Goal: Transaction & Acquisition: Purchase product/service

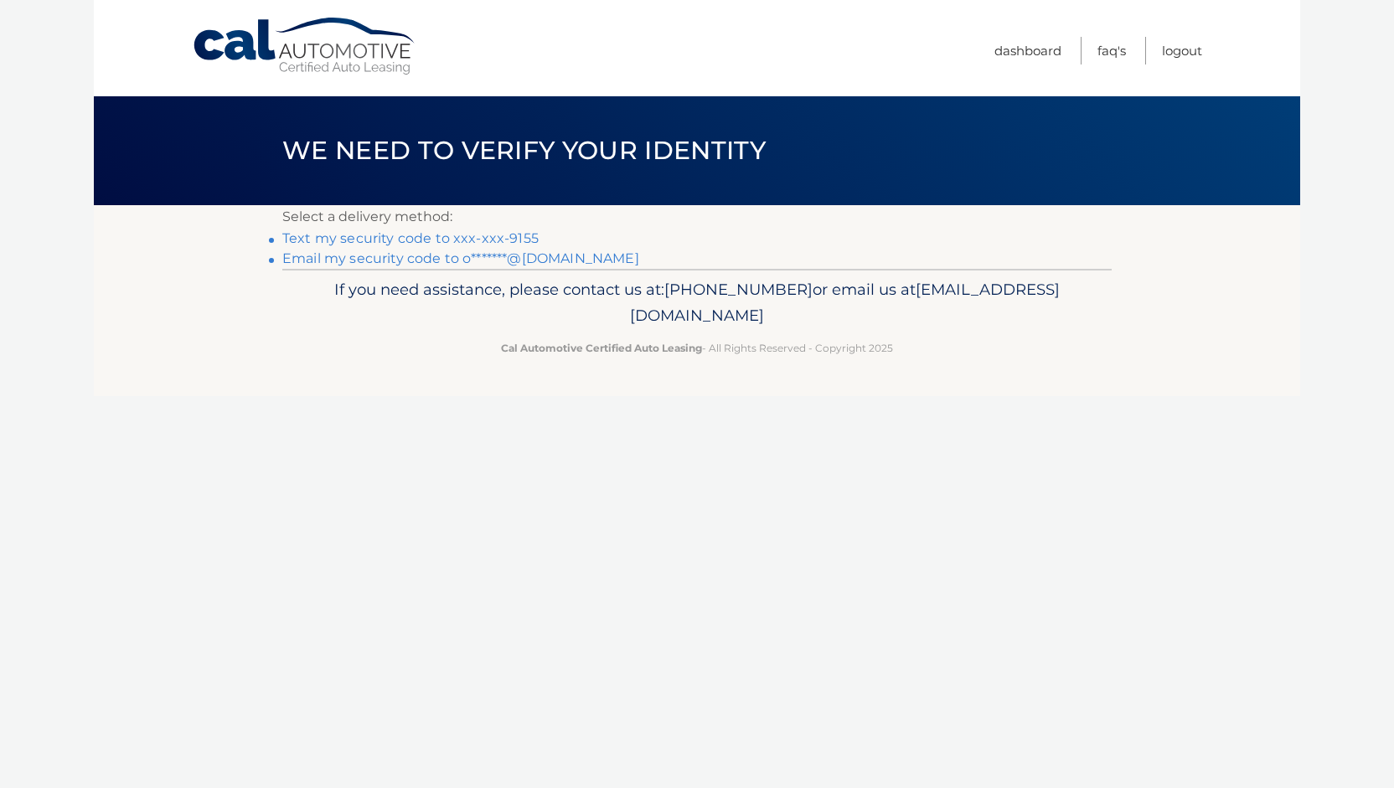
click at [384, 260] on link "Email my security code to o*******@gmail.com" at bounding box center [460, 258] width 357 height 16
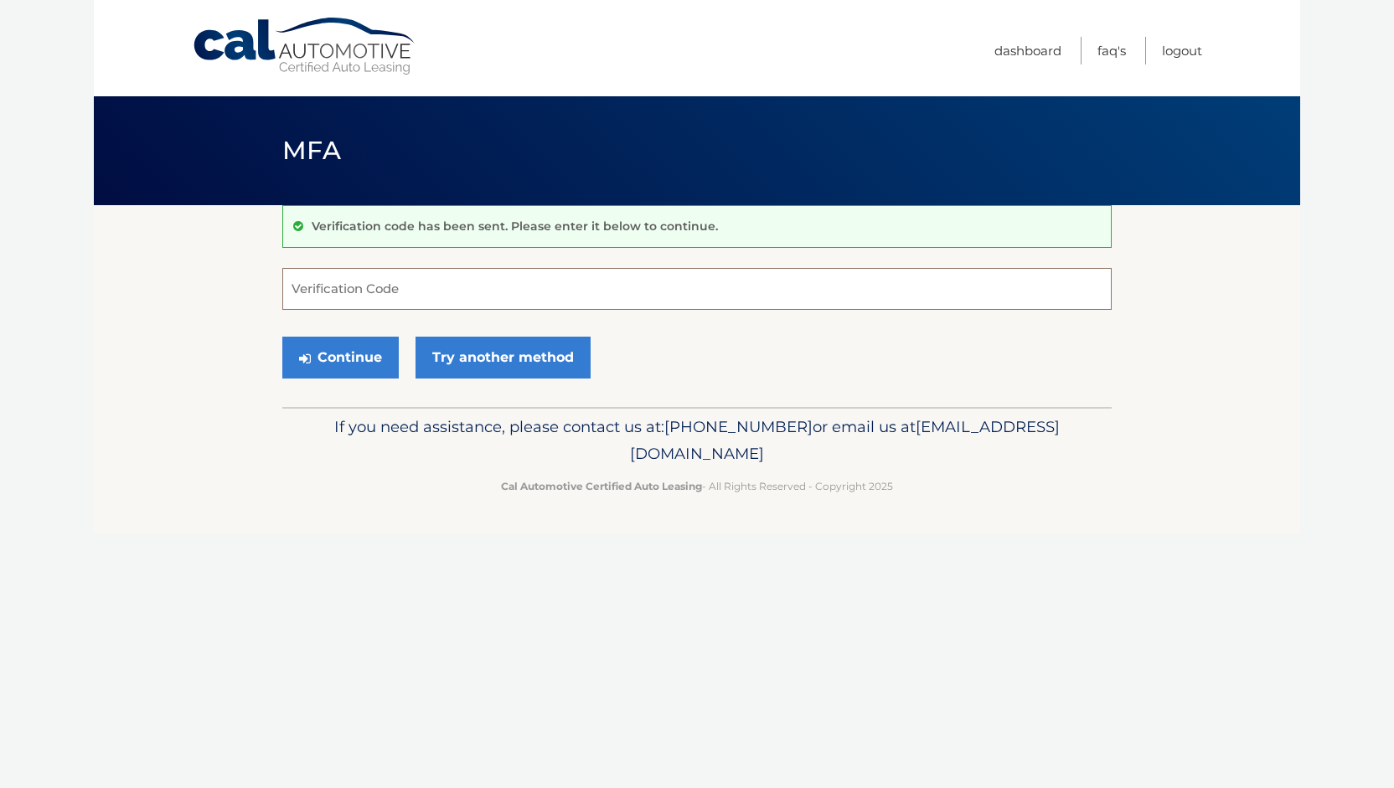
click at [565, 285] on input "Verification Code" at bounding box center [696, 289] width 829 height 42
paste input "026024"
type input "026024"
click at [324, 356] on button "Continue" at bounding box center [340, 358] width 116 height 42
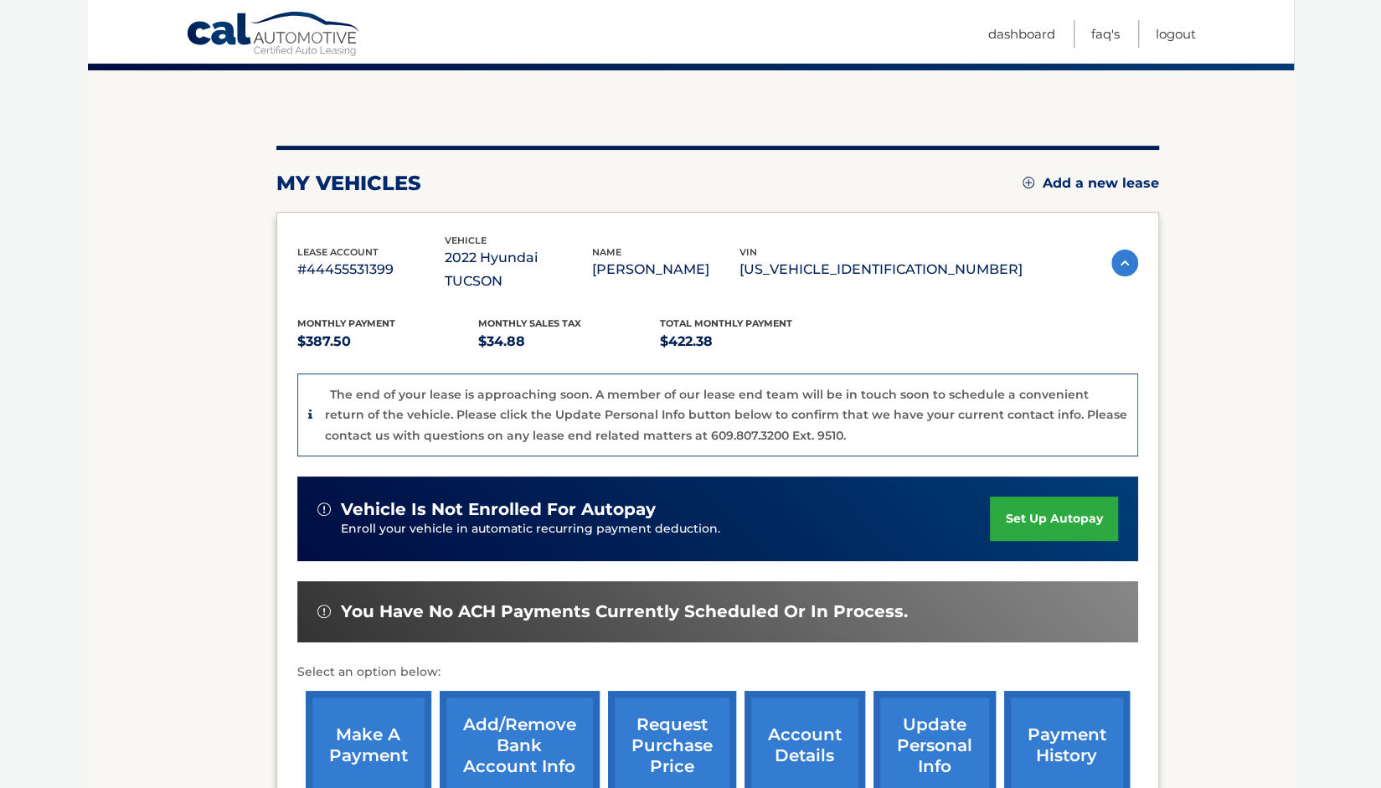
scroll to position [251, 0]
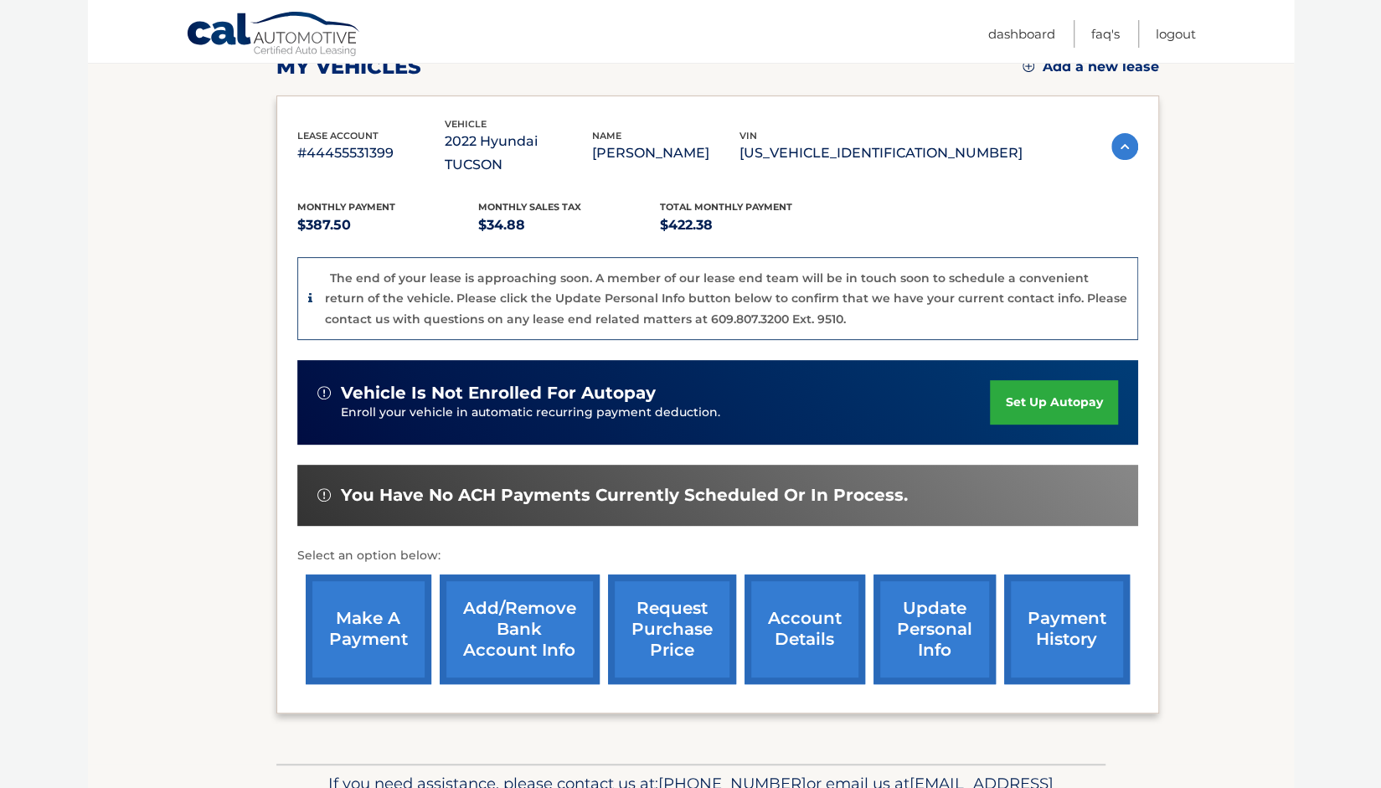
click at [381, 626] on link "make a payment" at bounding box center [369, 630] width 126 height 110
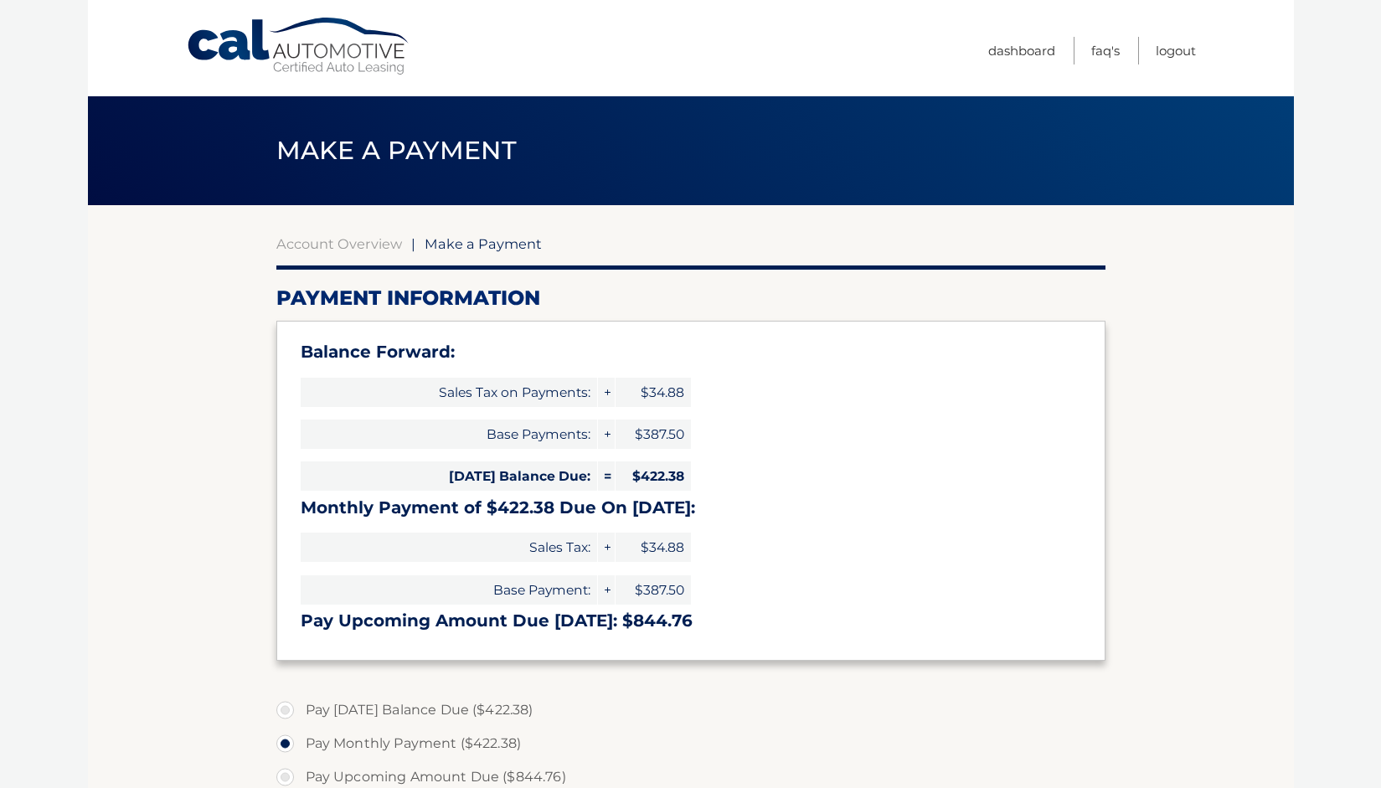
select select "NjE1MTU3NzEtN2Y5NS00YjZkLWEwYWQtZWIzODg2NzQzNWVl"
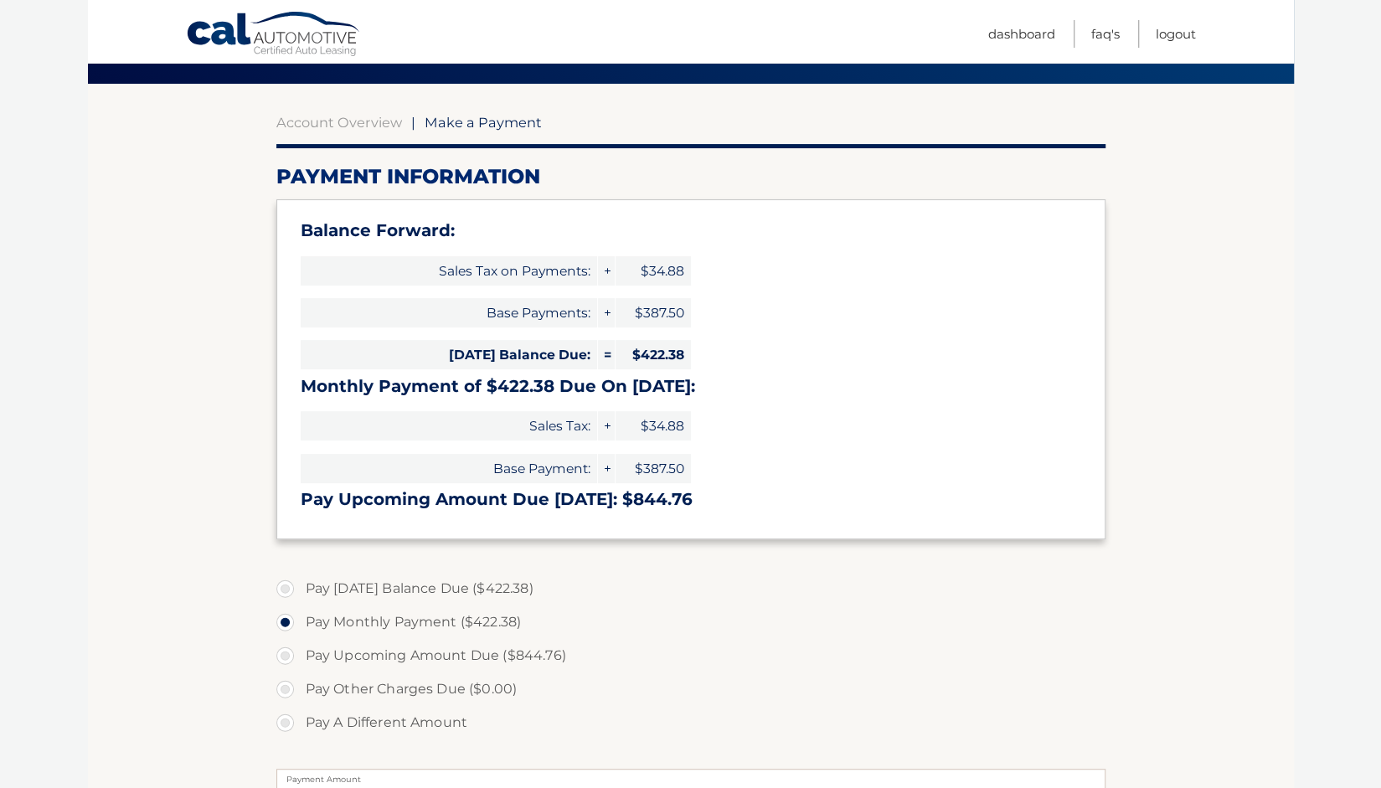
scroll to position [335, 0]
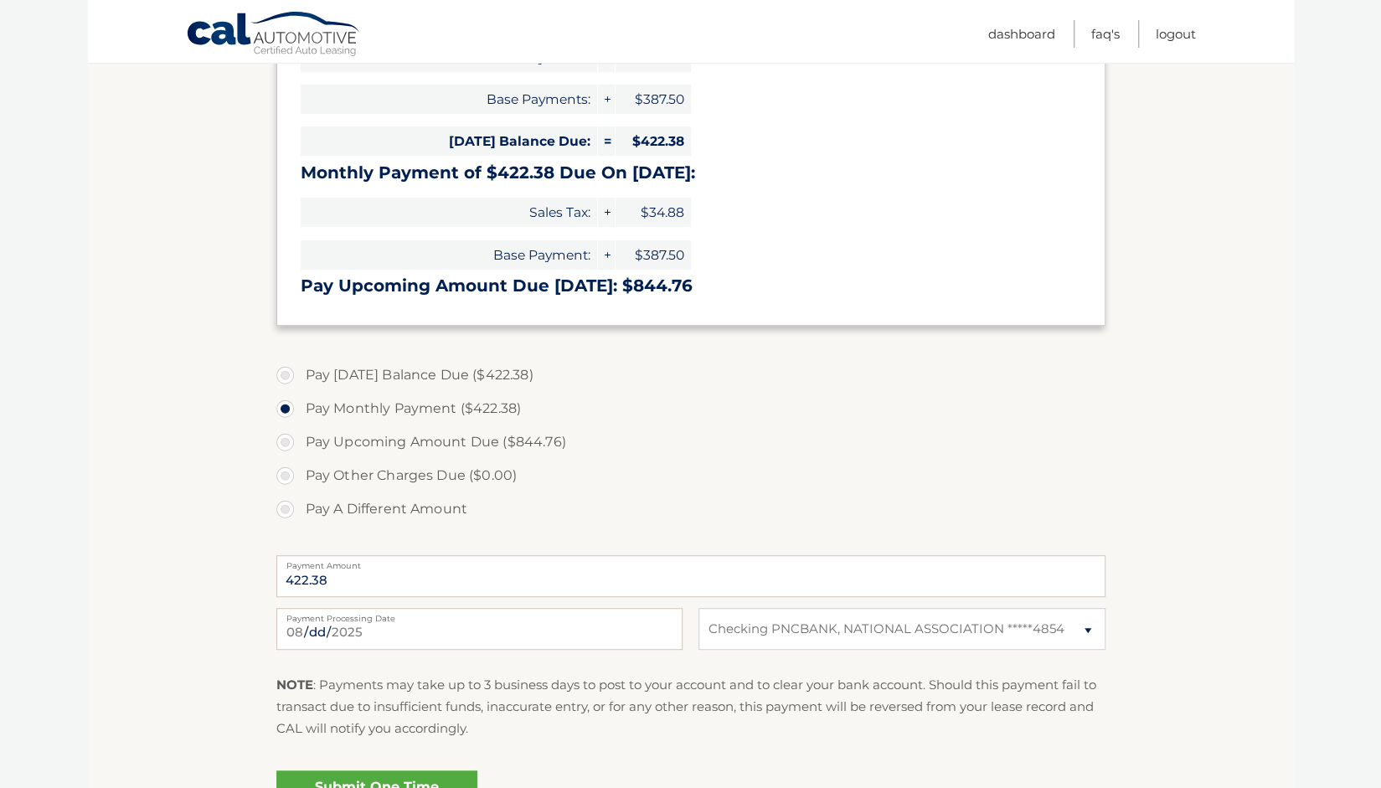
click at [386, 378] on label "Pay Today's Balance Due ($422.38)" at bounding box center [690, 375] width 829 height 34
click at [300, 378] on input "Pay Today's Balance Due ($422.38)" at bounding box center [291, 371] width 17 height 27
radio input "true"
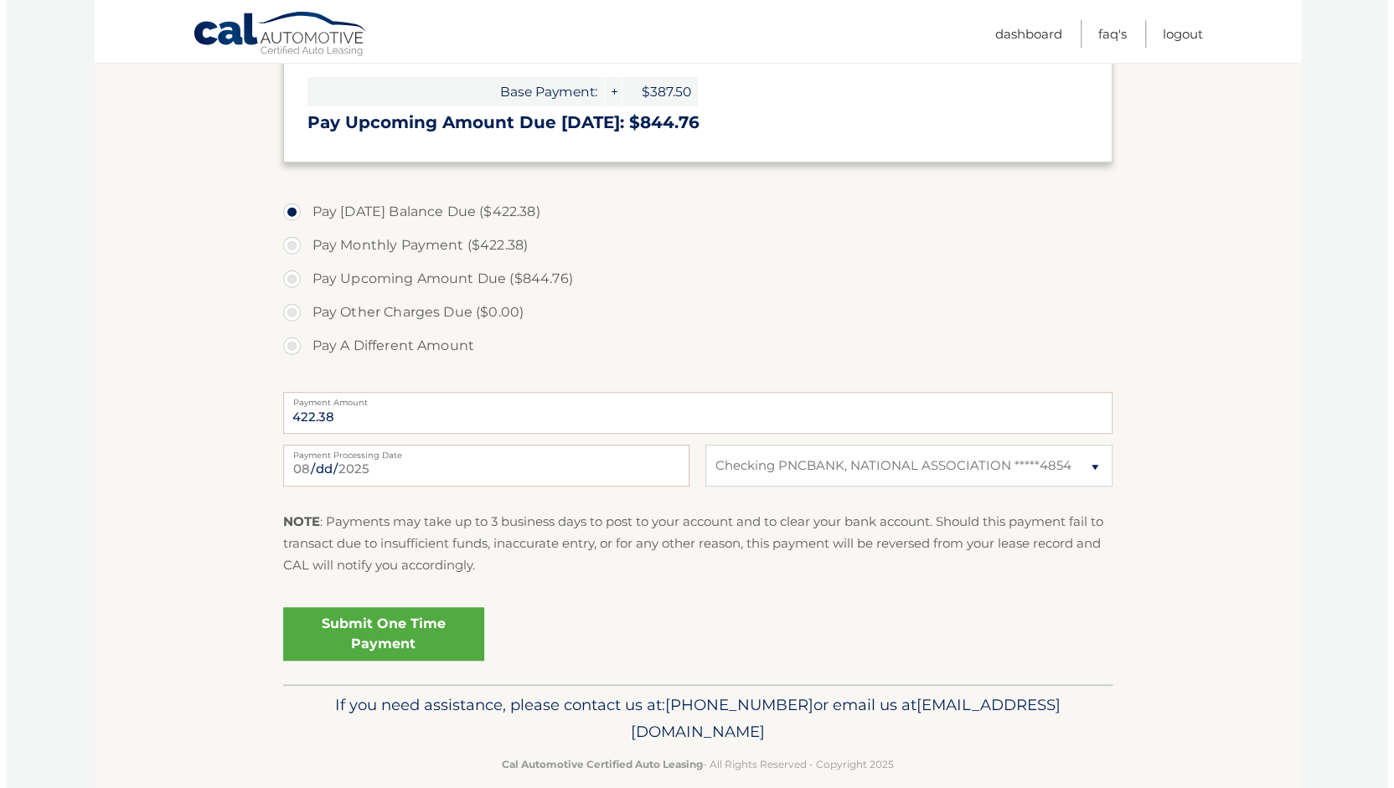
scroll to position [503, 0]
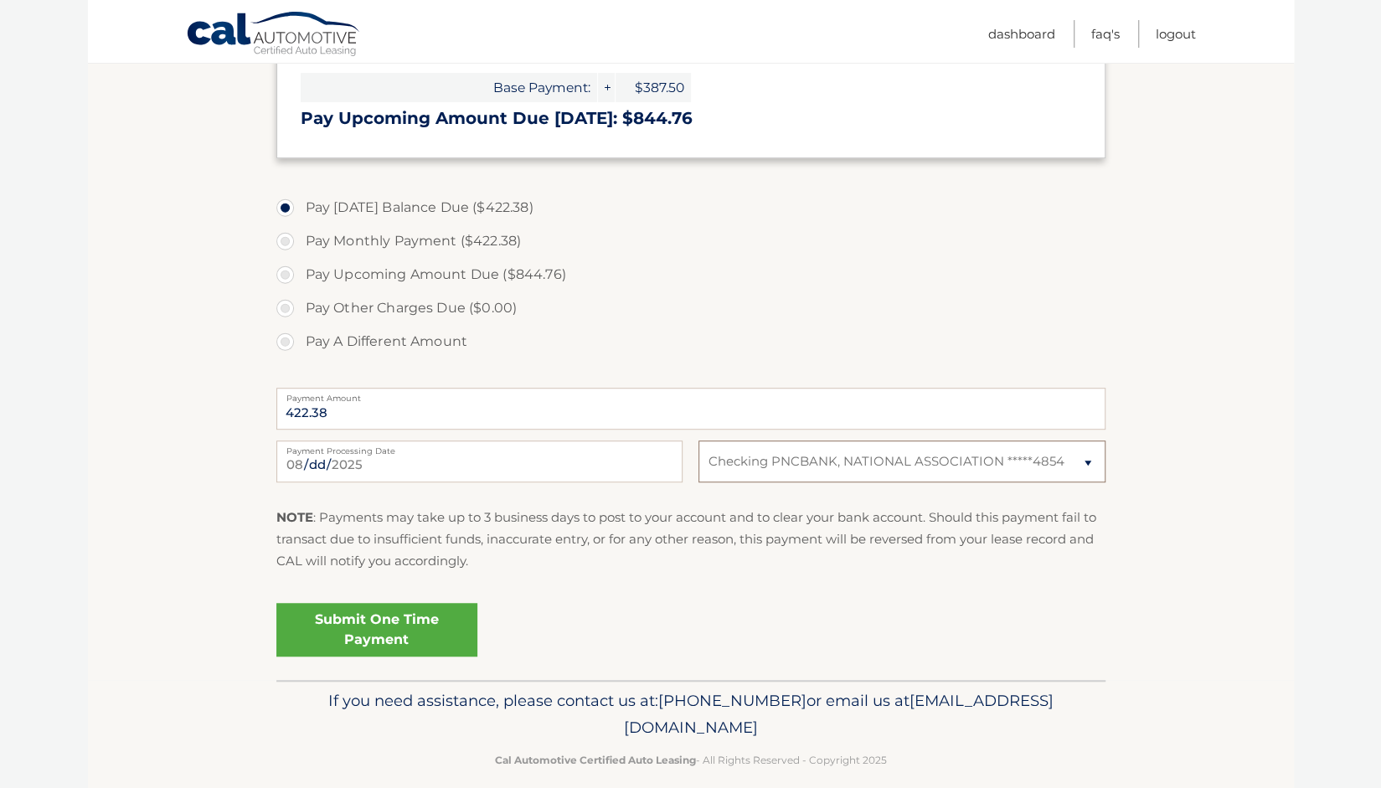
click at [819, 470] on select "Select Bank Account Checking PNCBANK, NATIONAL ASSOCIATION *****4854" at bounding box center [902, 462] width 406 height 42
click at [417, 628] on link "Submit One Time Payment" at bounding box center [376, 630] width 201 height 54
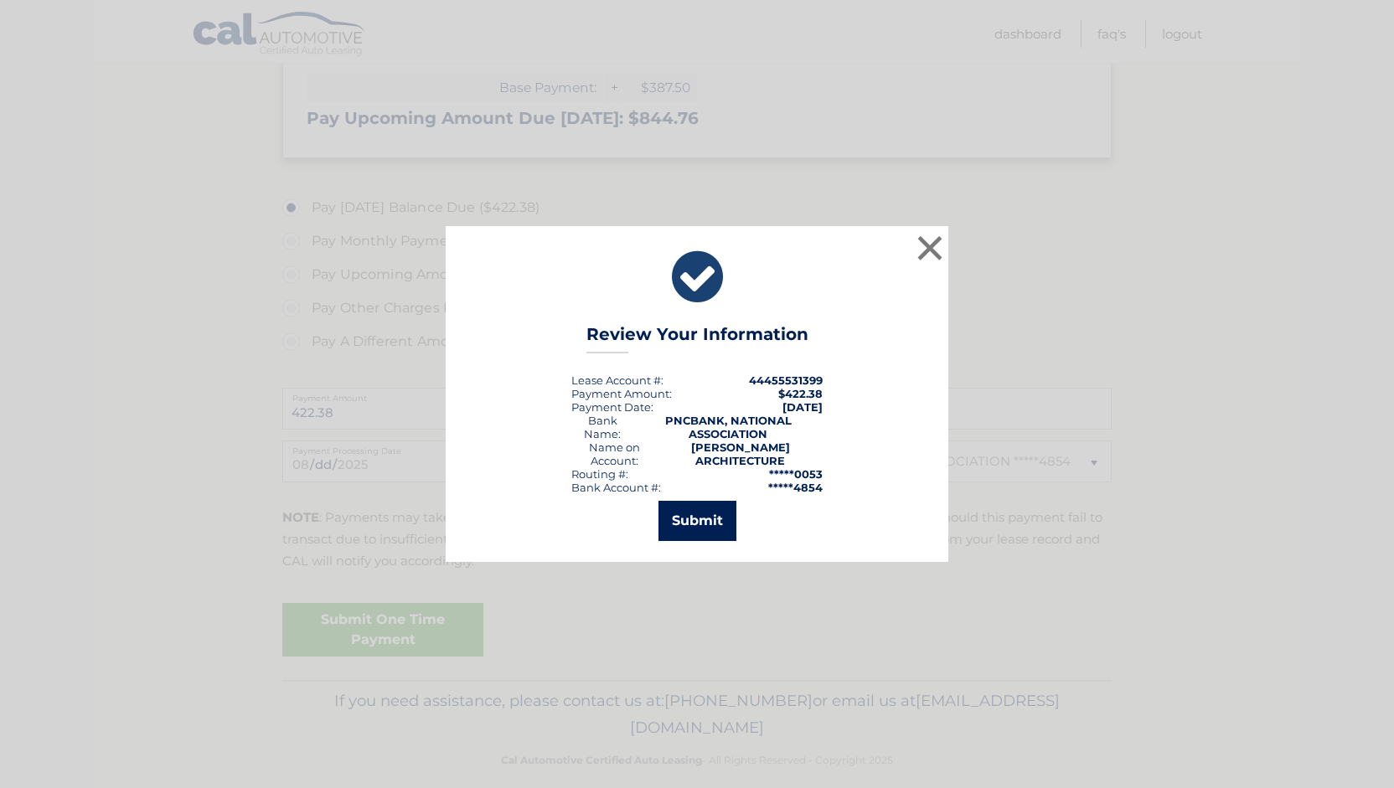
click at [719, 518] on button "Submit" at bounding box center [697, 521] width 78 height 40
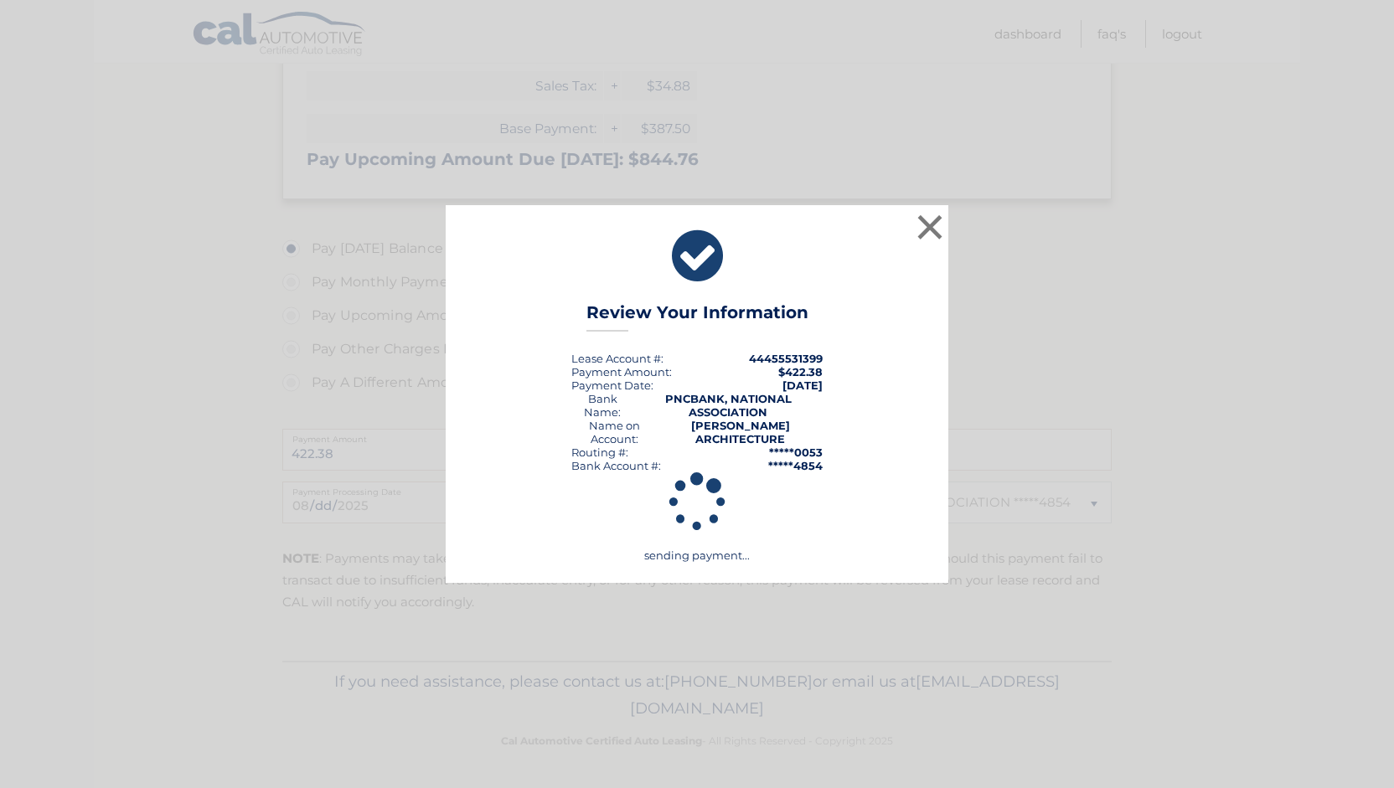
scroll to position [461, 0]
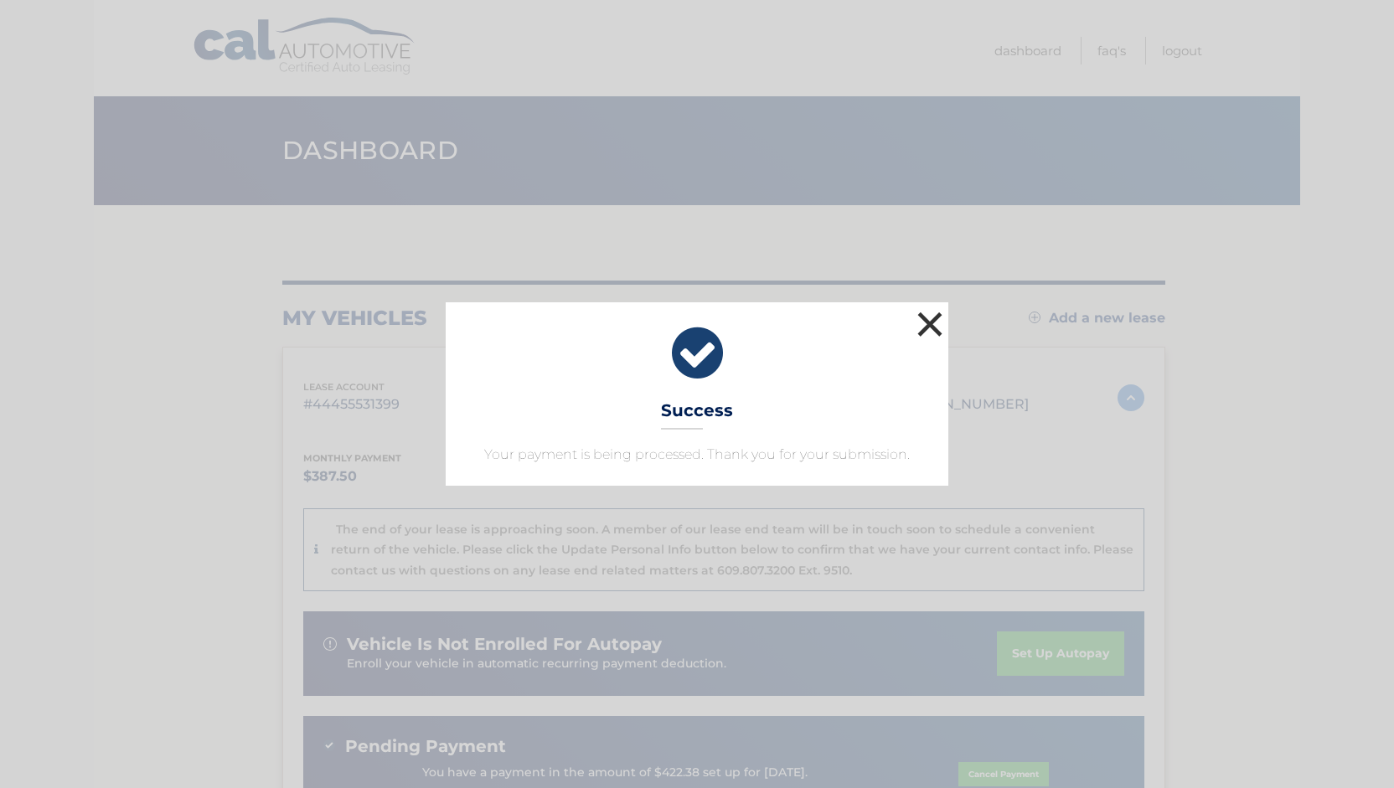
click at [926, 324] on button "×" at bounding box center [930, 324] width 34 height 34
